Goal: Task Accomplishment & Management: Manage account settings

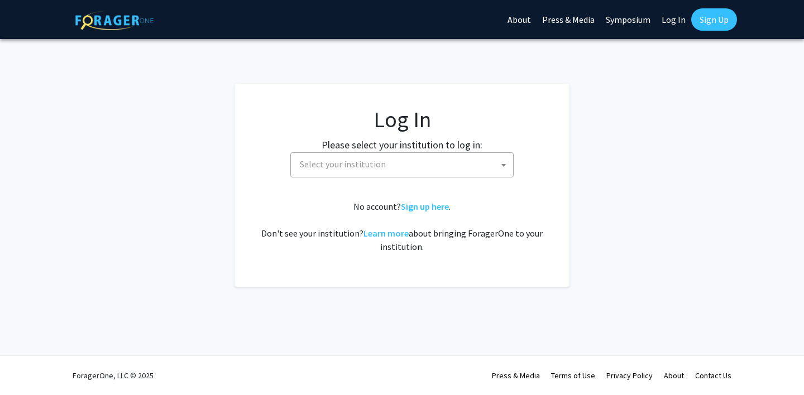
select select
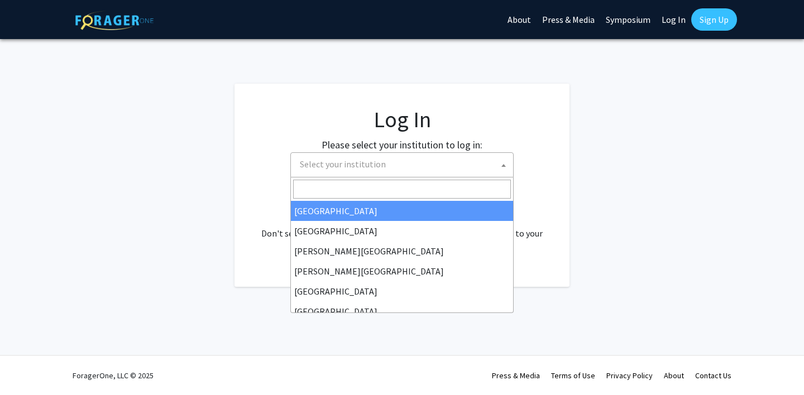
click at [463, 173] on span "Select your institution" at bounding box center [404, 164] width 218 height 23
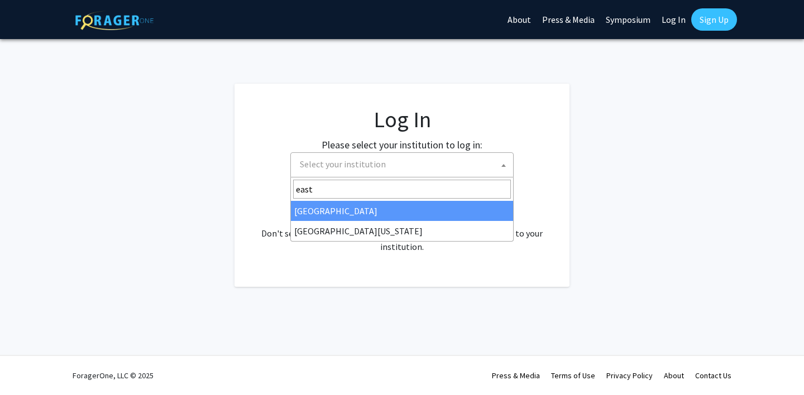
type input "east"
select select "17"
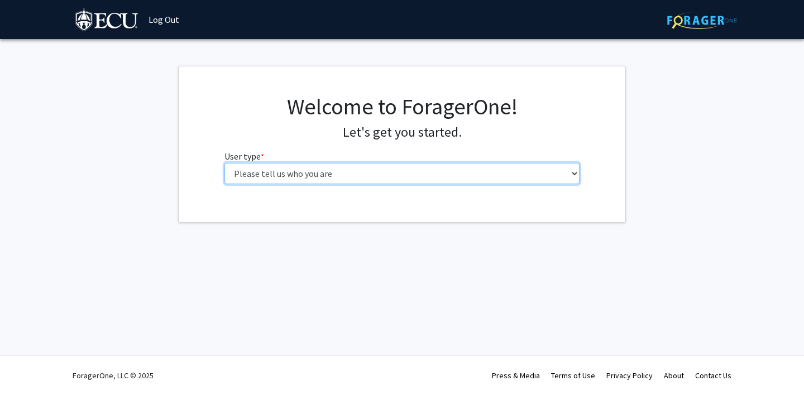
select select "2: masters"
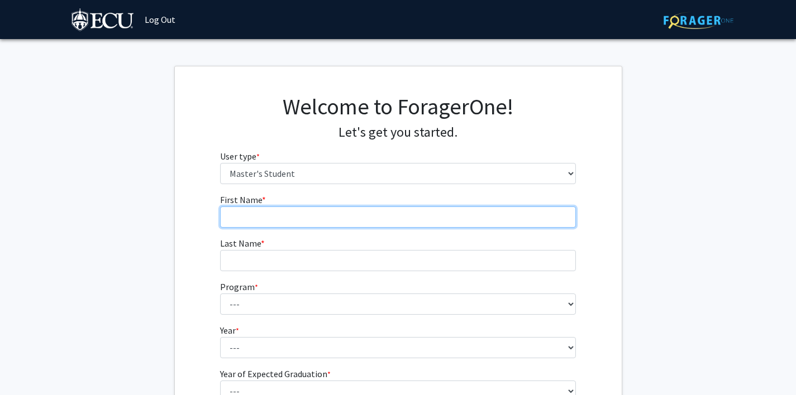
click at [452, 218] on input "First Name * required" at bounding box center [398, 217] width 356 height 21
type input "[PERSON_NAME]"
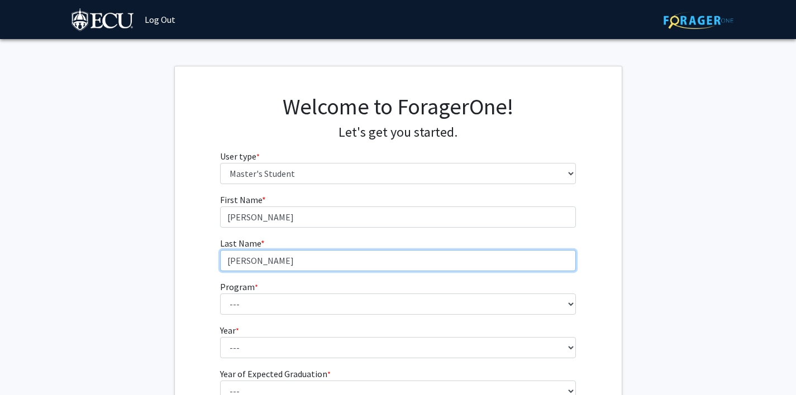
type input "[PERSON_NAME]"
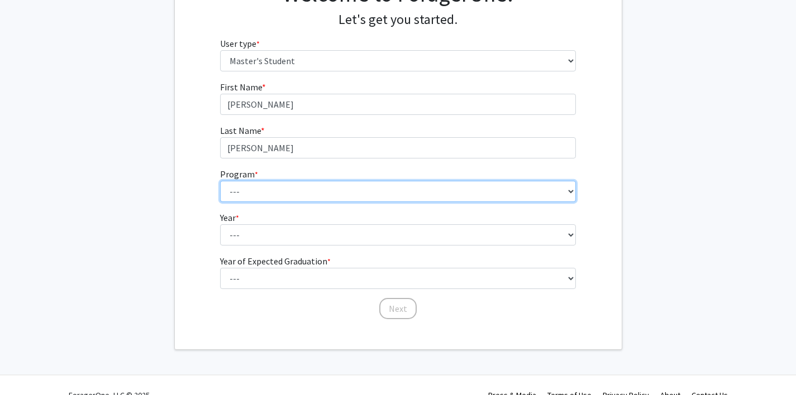
scroll to position [126, 0]
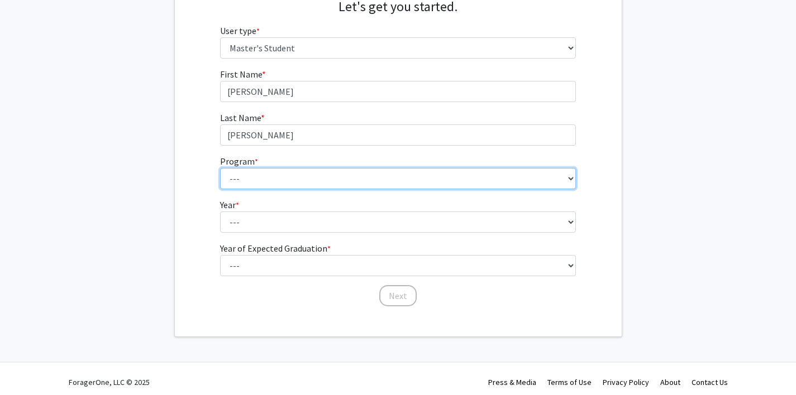
select select "64: 674"
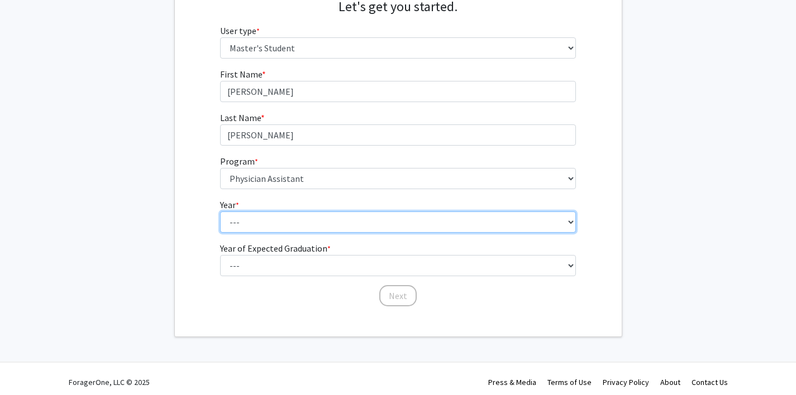
select select "1: first_year"
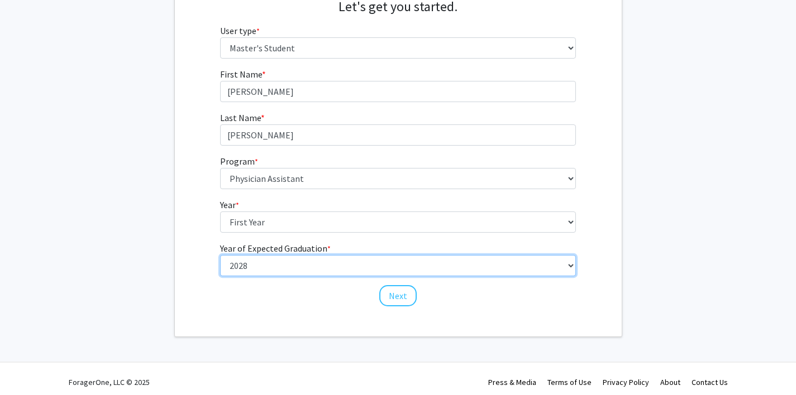
select select "5: 2029"
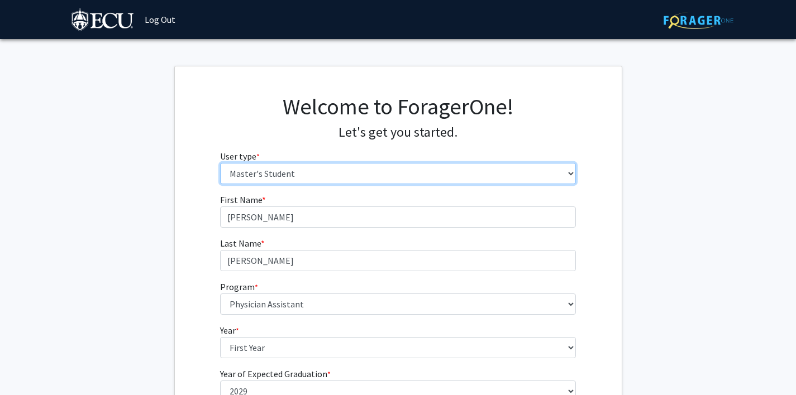
scroll to position [0, 0]
select select "1: undergrad"
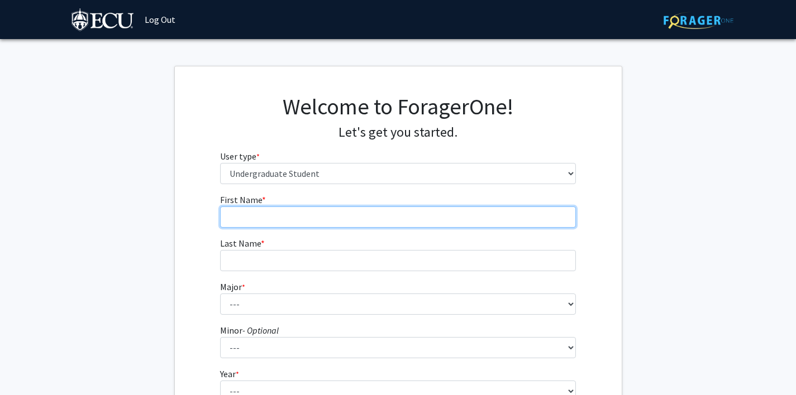
click at [312, 216] on input "First Name * required" at bounding box center [398, 217] width 356 height 21
type input "a"
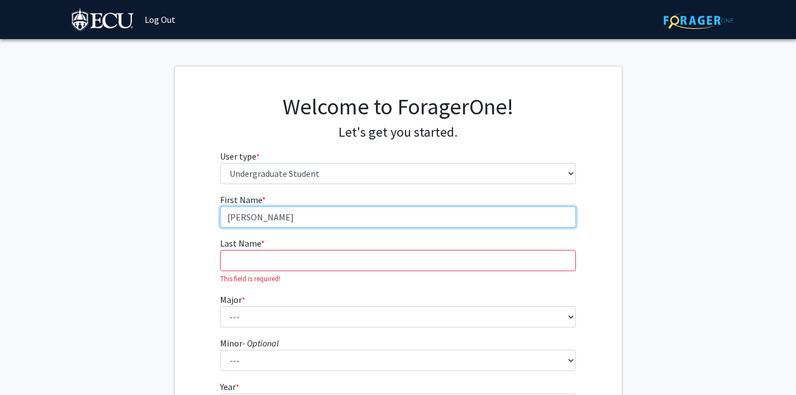
type input "[PERSON_NAME]"
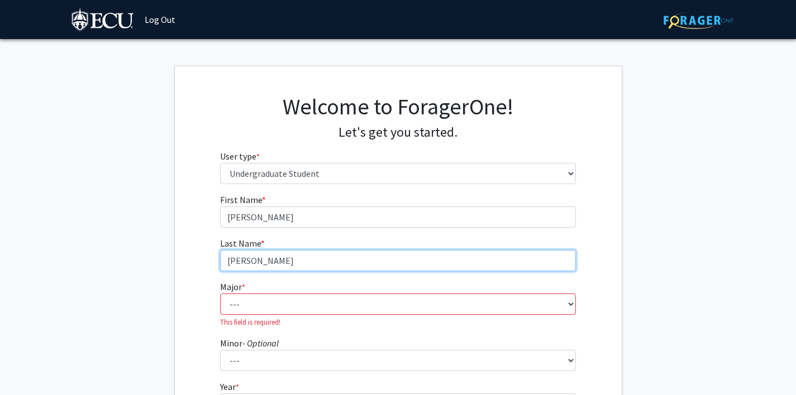
drag, startPoint x: 297, startPoint y: 261, endPoint x: 200, endPoint y: 270, distance: 97.0
click at [200, 270] on div "First Name * required [PERSON_NAME] Last Name * required [PERSON_NAME] Major * …" at bounding box center [398, 341] width 447 height 297
type input "R"
type input "[PERSON_NAME]"
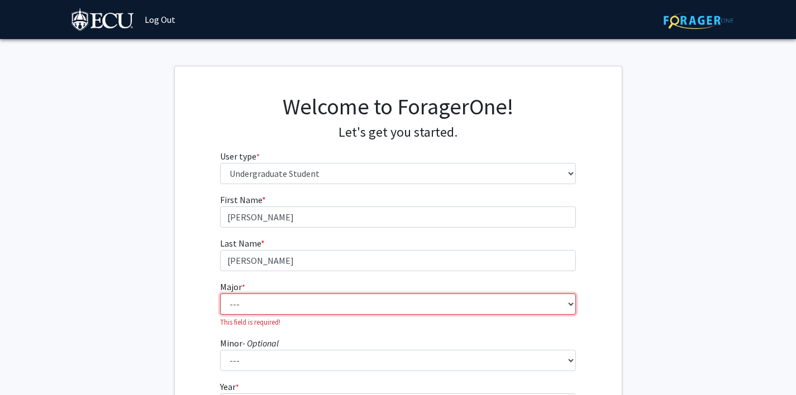
select select "75: 1373"
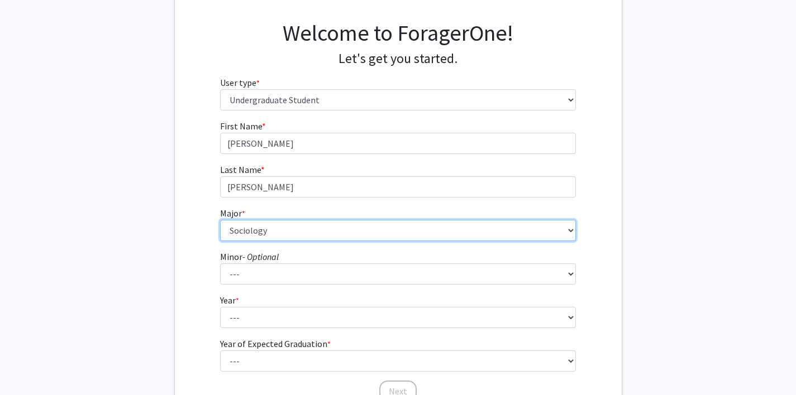
scroll to position [89, 0]
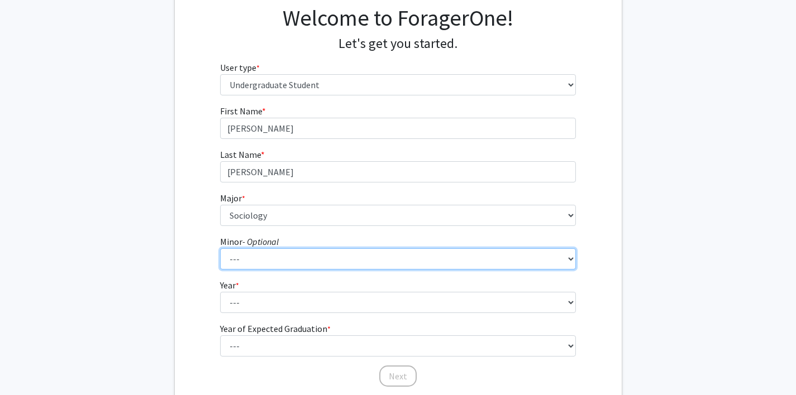
select select "58: 1003"
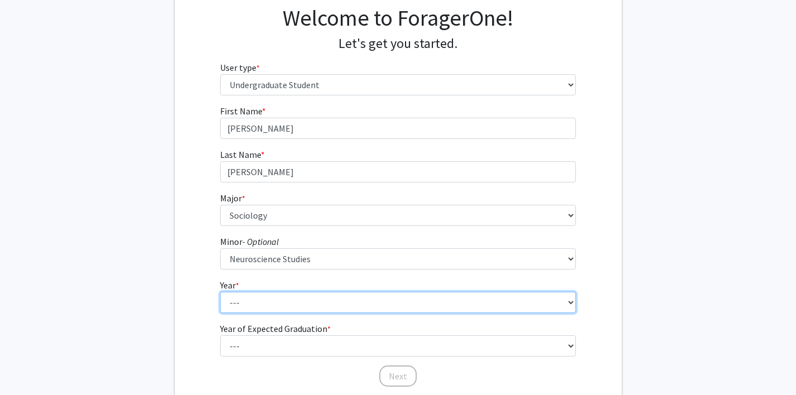
select select "5: postbaccalaureate_certificate"
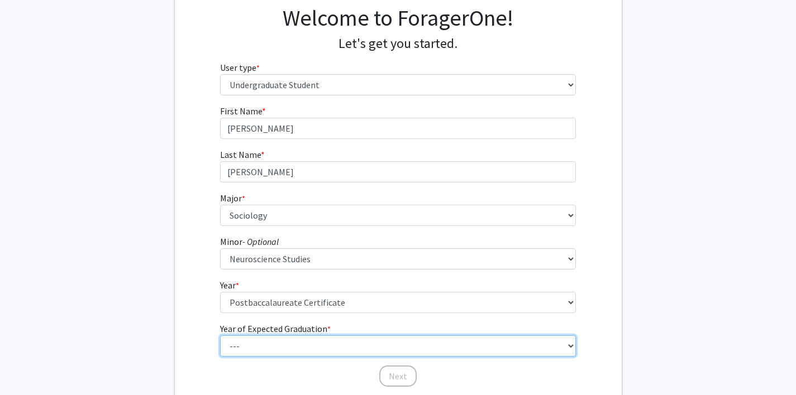
select select "4: 2028"
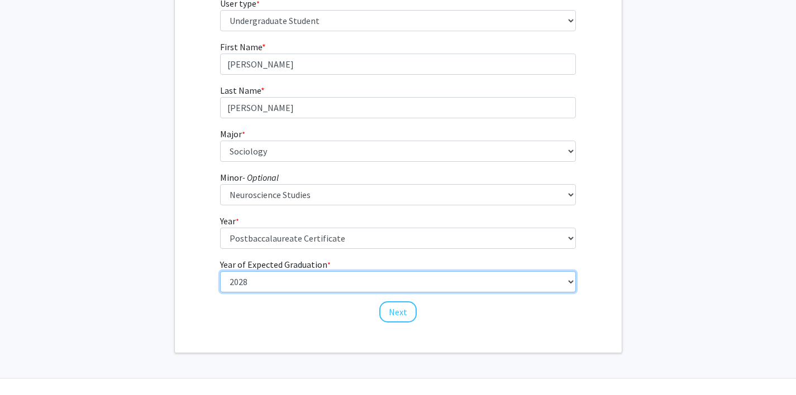
scroll to position [166, 0]
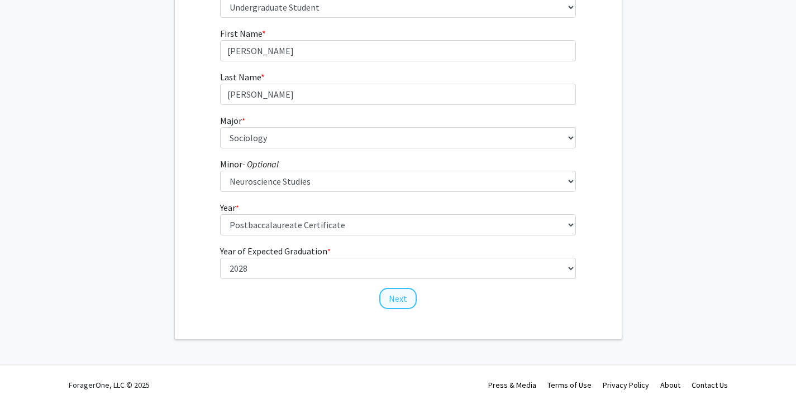
click at [389, 300] on button "Next" at bounding box center [397, 298] width 37 height 21
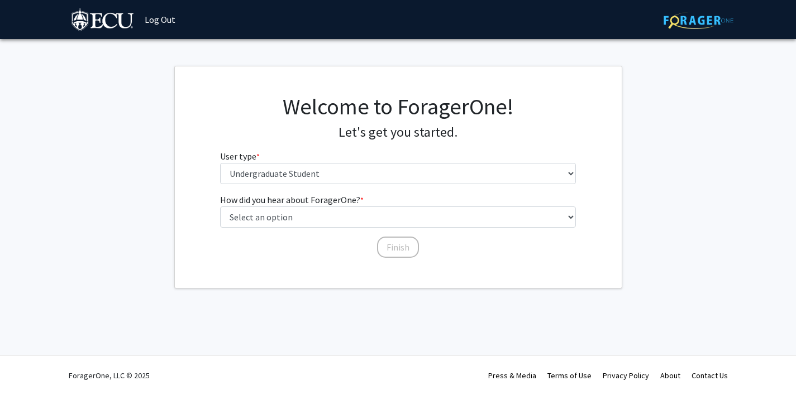
scroll to position [0, 0]
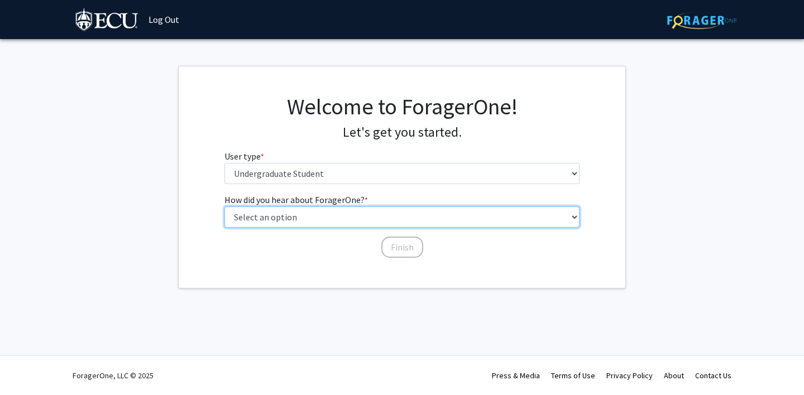
select select "2: faculty_recommendation"
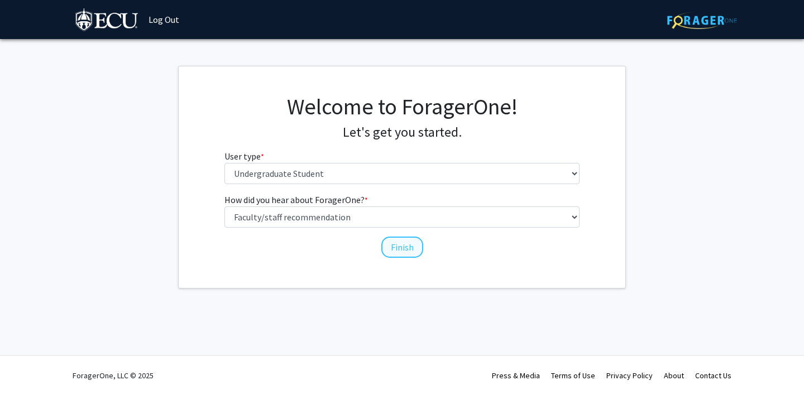
click at [399, 247] on button "Finish" at bounding box center [403, 247] width 42 height 21
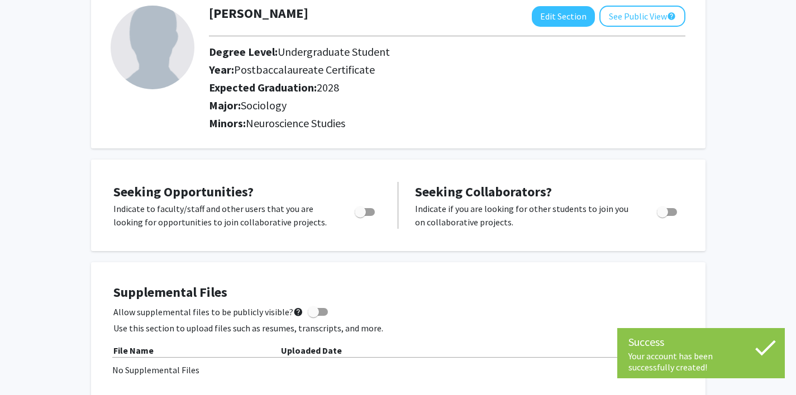
scroll to position [75, 0]
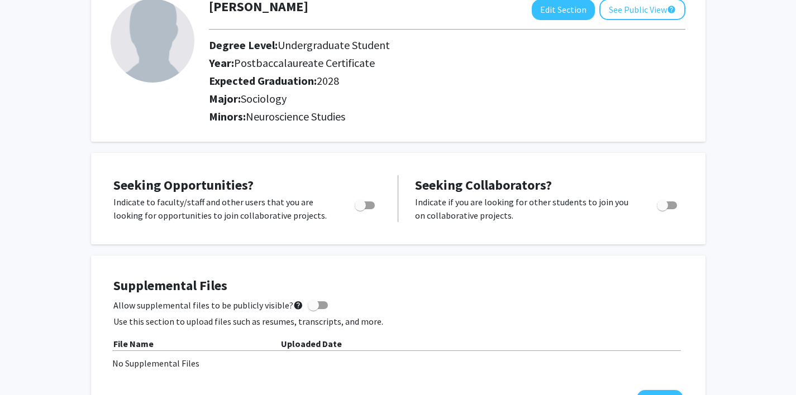
click at [368, 204] on span "Toggle" at bounding box center [365, 206] width 20 height 8
click at [360, 209] on input "Are you actively seeking opportunities?" at bounding box center [360, 209] width 1 height 1
checkbox input "true"
click at [660, 208] on span "Toggle" at bounding box center [662, 205] width 11 height 11
click at [662, 209] on input "Would you like to receive other student requests to work with you?" at bounding box center [662, 209] width 1 height 1
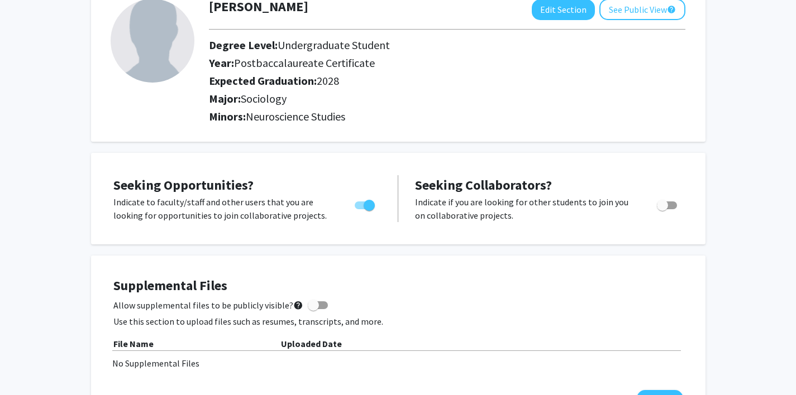
checkbox input "true"
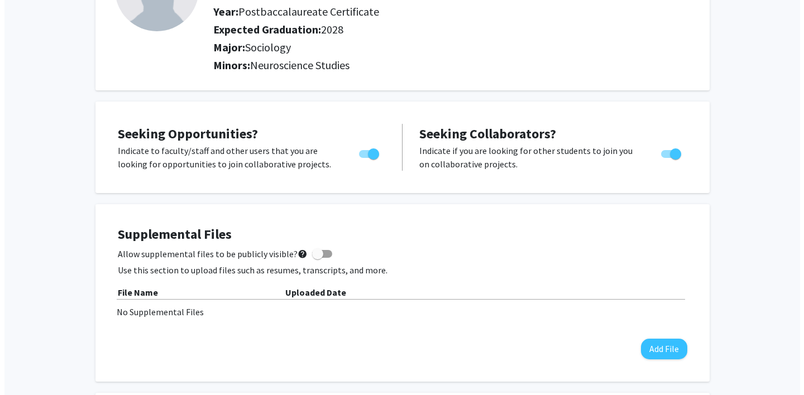
scroll to position [140, 0]
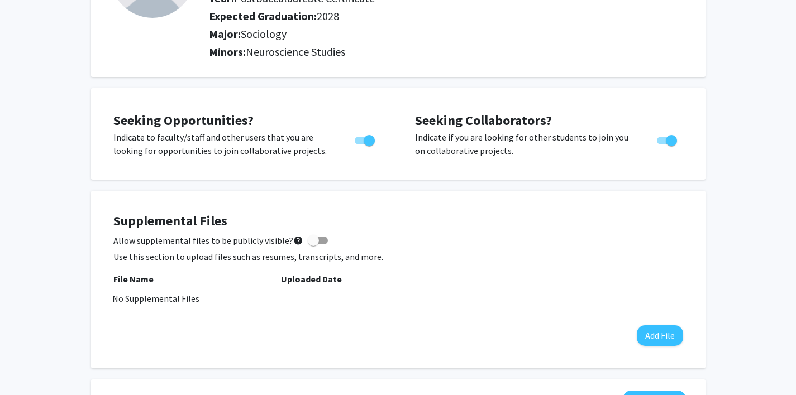
click at [312, 246] on span at bounding box center [313, 240] width 11 height 11
click at [313, 245] on input "Allow supplemental files to be publicly visible? help" at bounding box center [313, 245] width 1 height 1
checkbox input "true"
click at [650, 332] on button "Add File" at bounding box center [660, 336] width 46 height 21
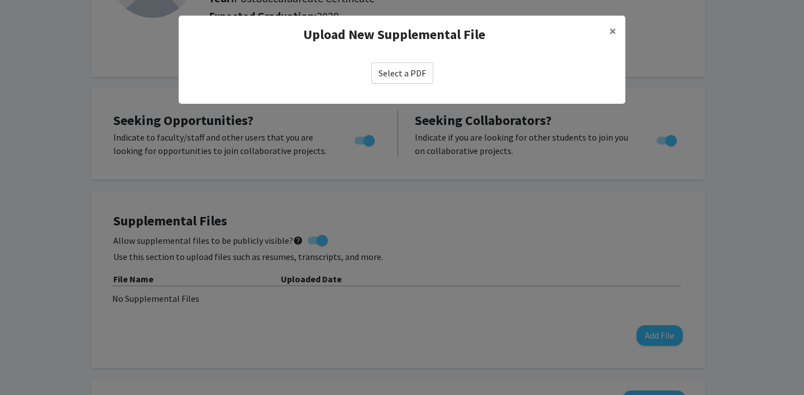
click at [406, 72] on label "Select a PDF" at bounding box center [402, 73] width 62 height 21
click at [0, 0] on input "Select a PDF" at bounding box center [0, 0] width 0 height 0
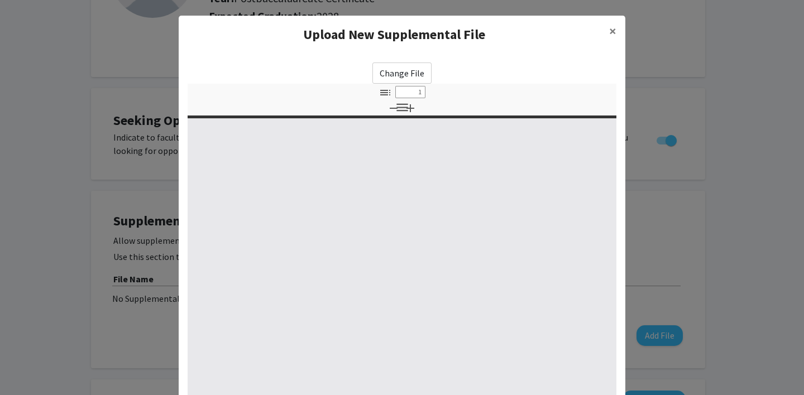
select select "custom"
type input "0"
select select "custom"
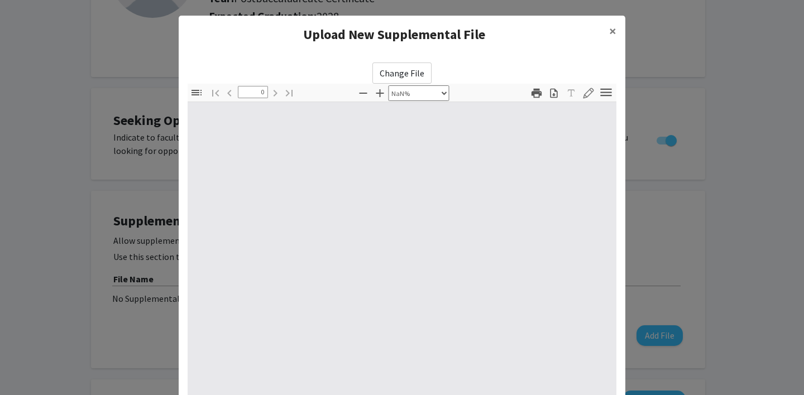
type input "1"
select select "auto"
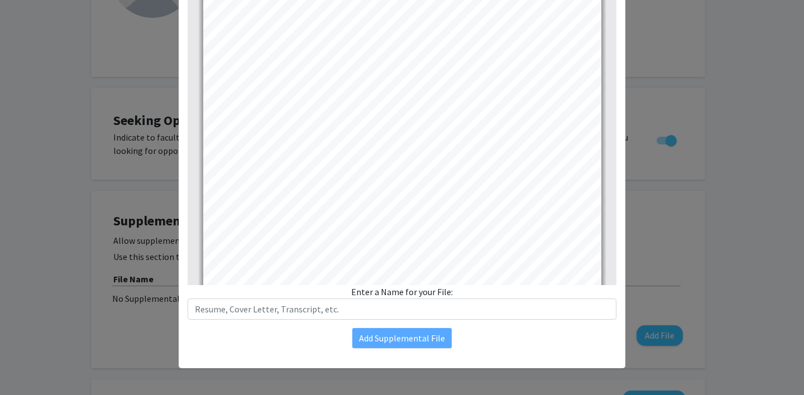
scroll to position [134, 0]
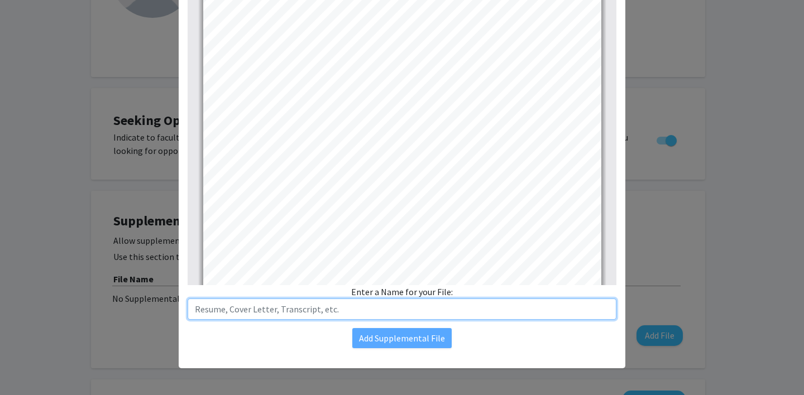
click at [407, 310] on input "text" at bounding box center [402, 309] width 429 height 21
type input "Transcript"
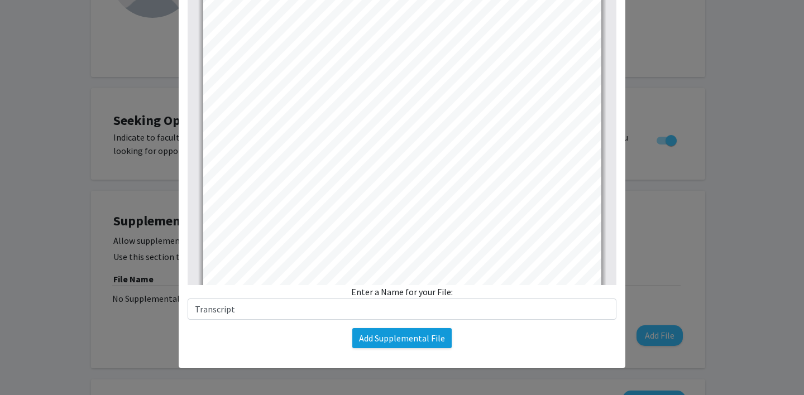
click at [428, 341] on button "Add Supplemental File" at bounding box center [401, 338] width 99 height 20
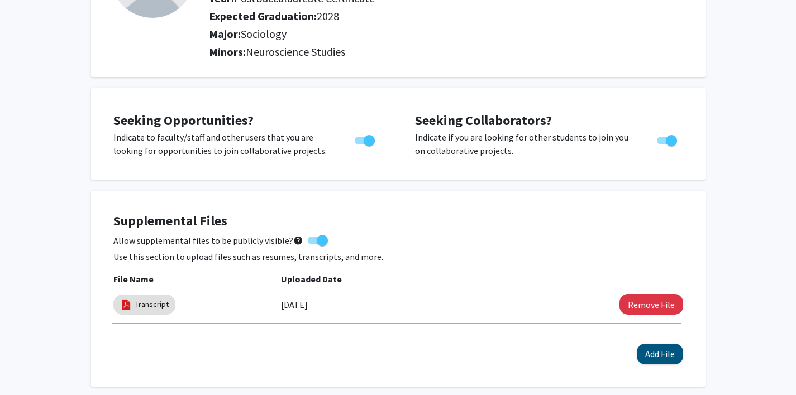
click at [650, 351] on button "Add File" at bounding box center [660, 354] width 46 height 21
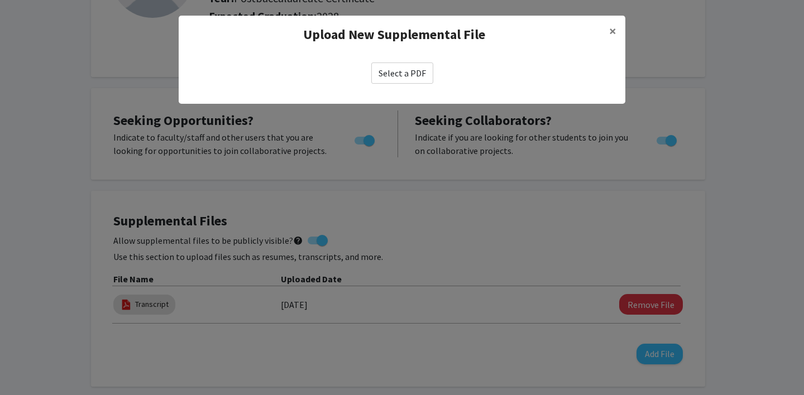
click at [393, 74] on label "Select a PDF" at bounding box center [402, 73] width 62 height 21
click at [0, 0] on input "Select a PDF" at bounding box center [0, 0] width 0 height 0
select select "custom"
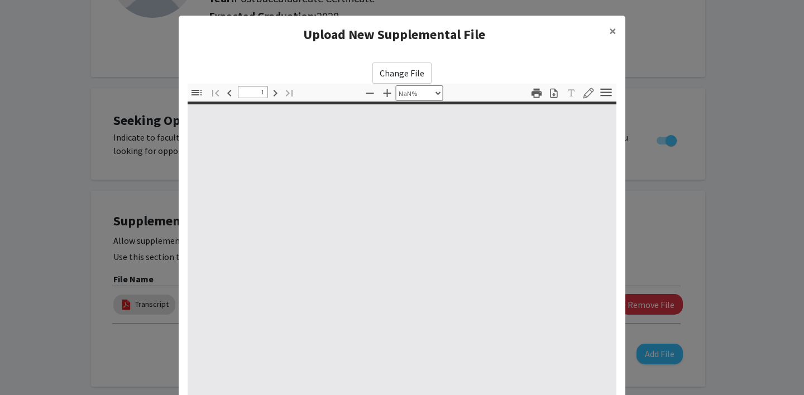
type input "0"
select select "custom"
type input "1"
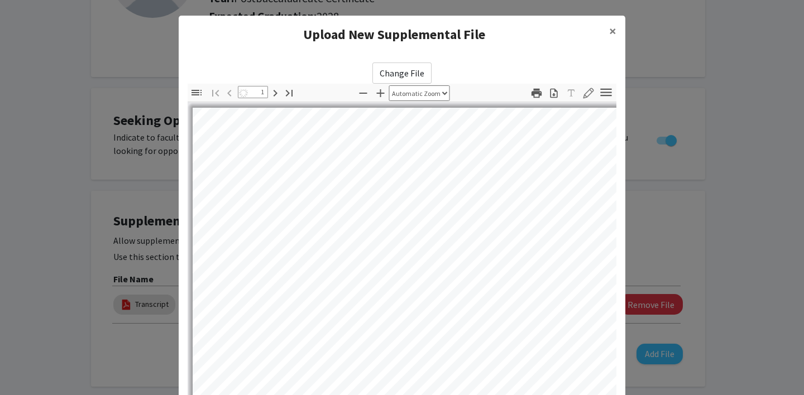
select select "auto"
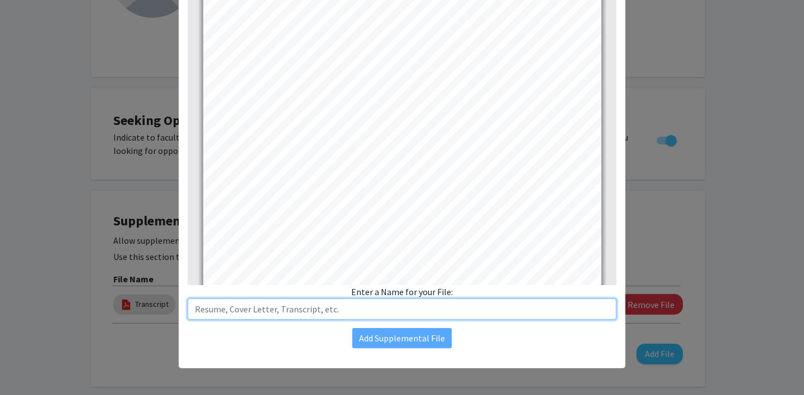
click at [370, 308] on input "text" at bounding box center [402, 309] width 429 height 21
type input "Resume"
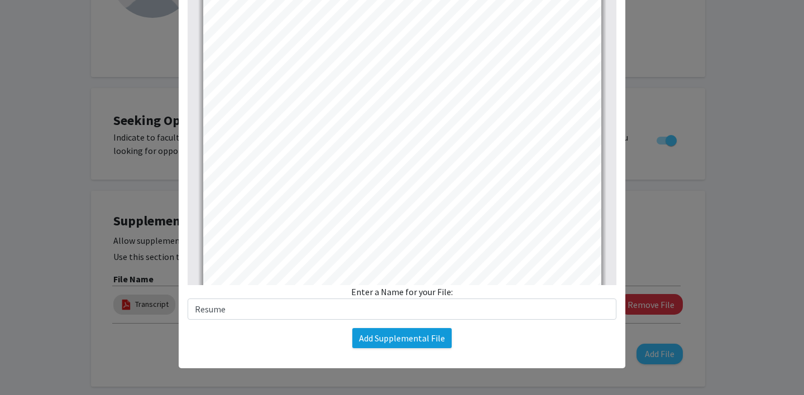
click at [375, 343] on button "Add Supplemental File" at bounding box center [401, 338] width 99 height 20
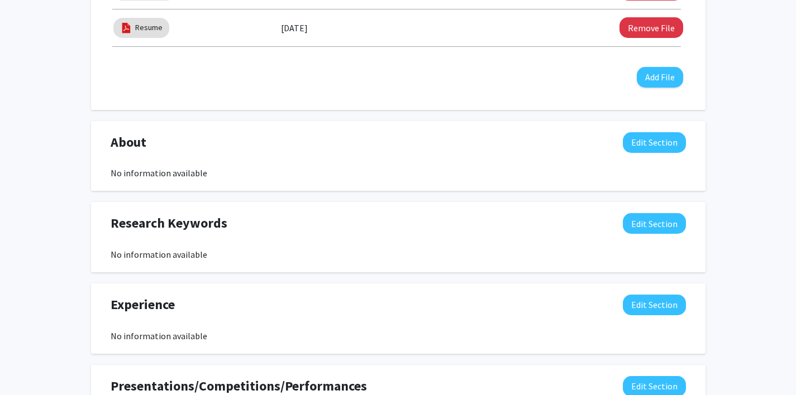
scroll to position [447, 0]
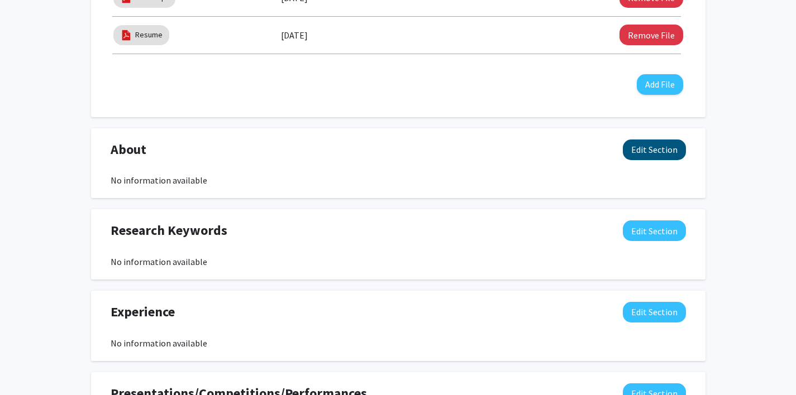
click at [663, 152] on button "Edit Section" at bounding box center [654, 150] width 63 height 21
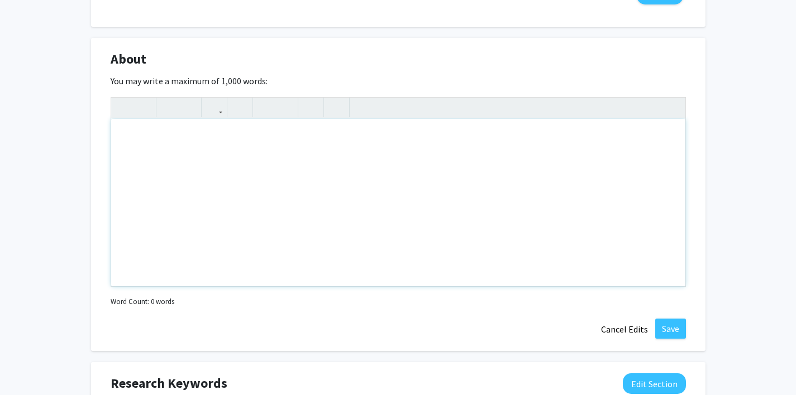
scroll to position [537, 0]
click at [346, 169] on div "Note to users with screen readers: Please deactivate our accessibility plugin f…" at bounding box center [398, 203] width 574 height 168
paste div "Note to users with screen readers: Please deactivate our accessibility plugin f…"
type textarea "<p>I am a recent graduate from [GEOGRAPHIC_DATA] with a B.S. in Sociology and a…"
